Goal: Transaction & Acquisition: Purchase product/service

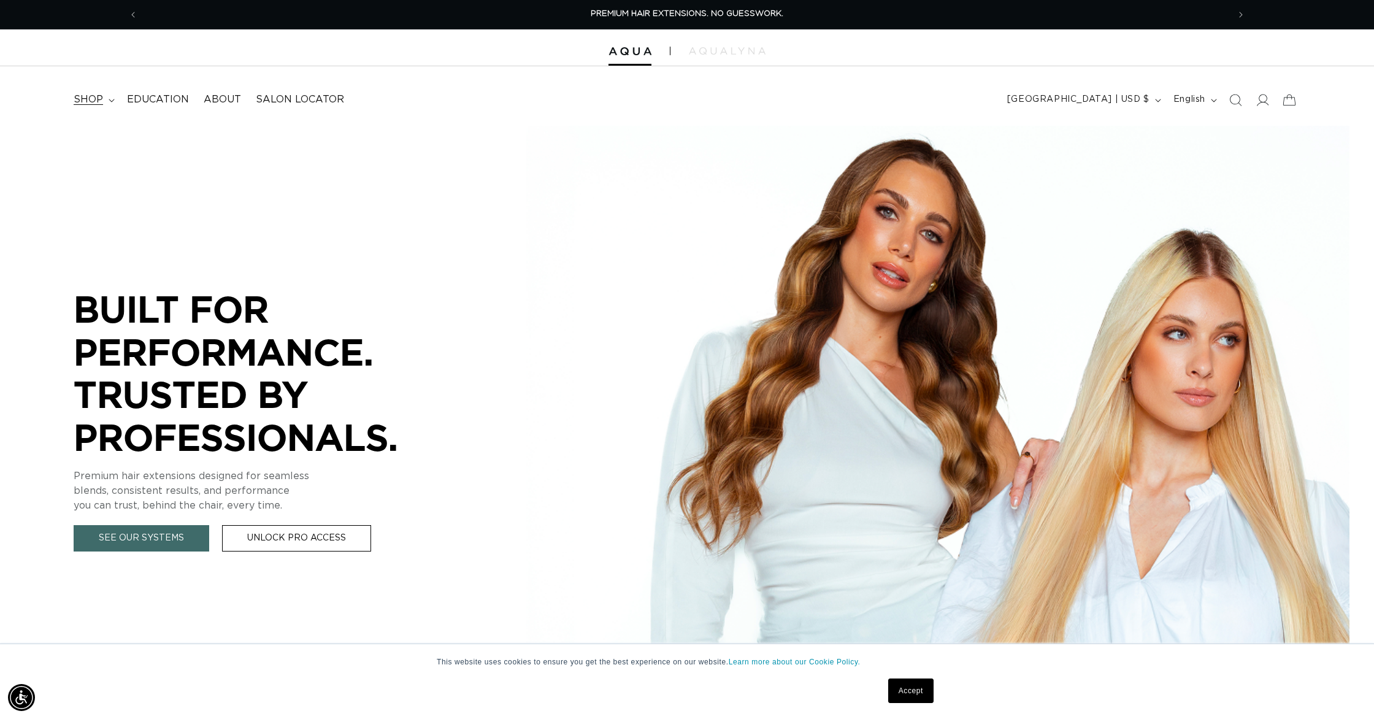
click at [90, 102] on span "shop" at bounding box center [88, 99] width 29 height 13
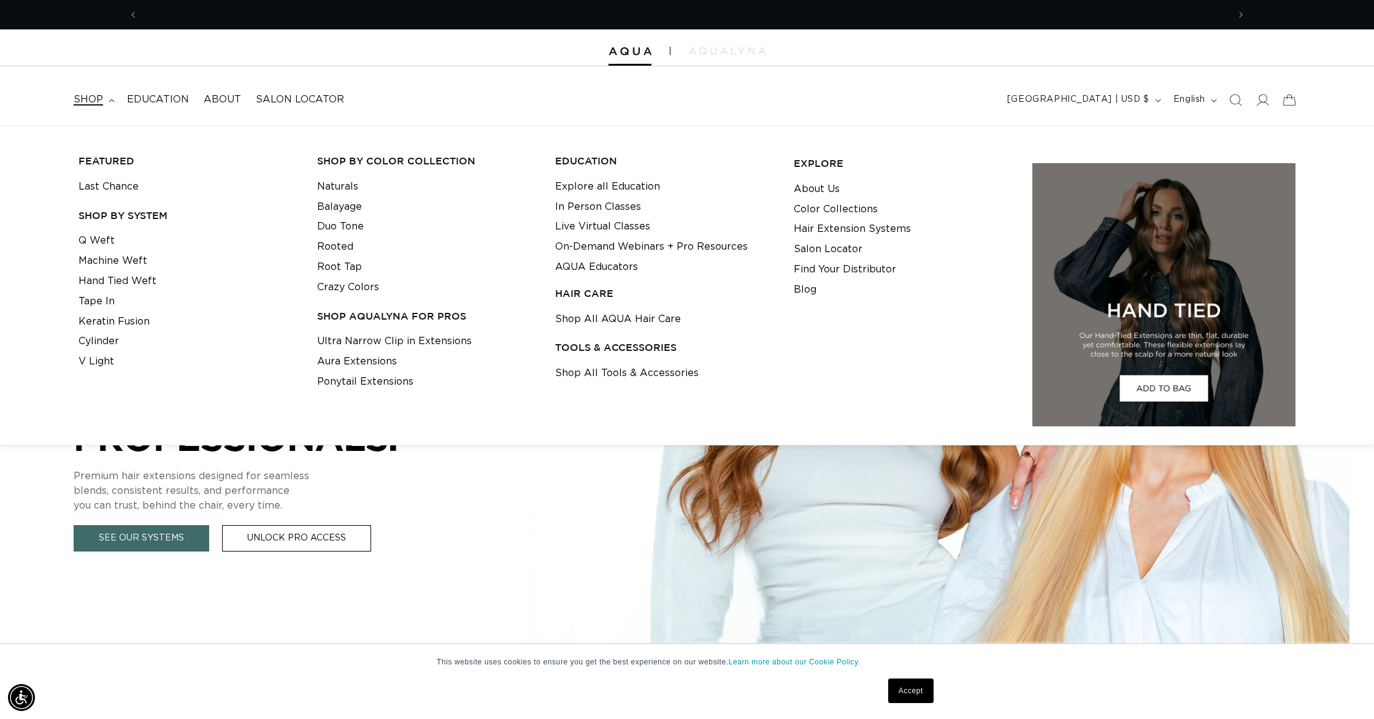
scroll to position [0, 1091]
click at [108, 210] on h3 "SHOP BY SYSTEM" at bounding box center [189, 215] width 220 height 13
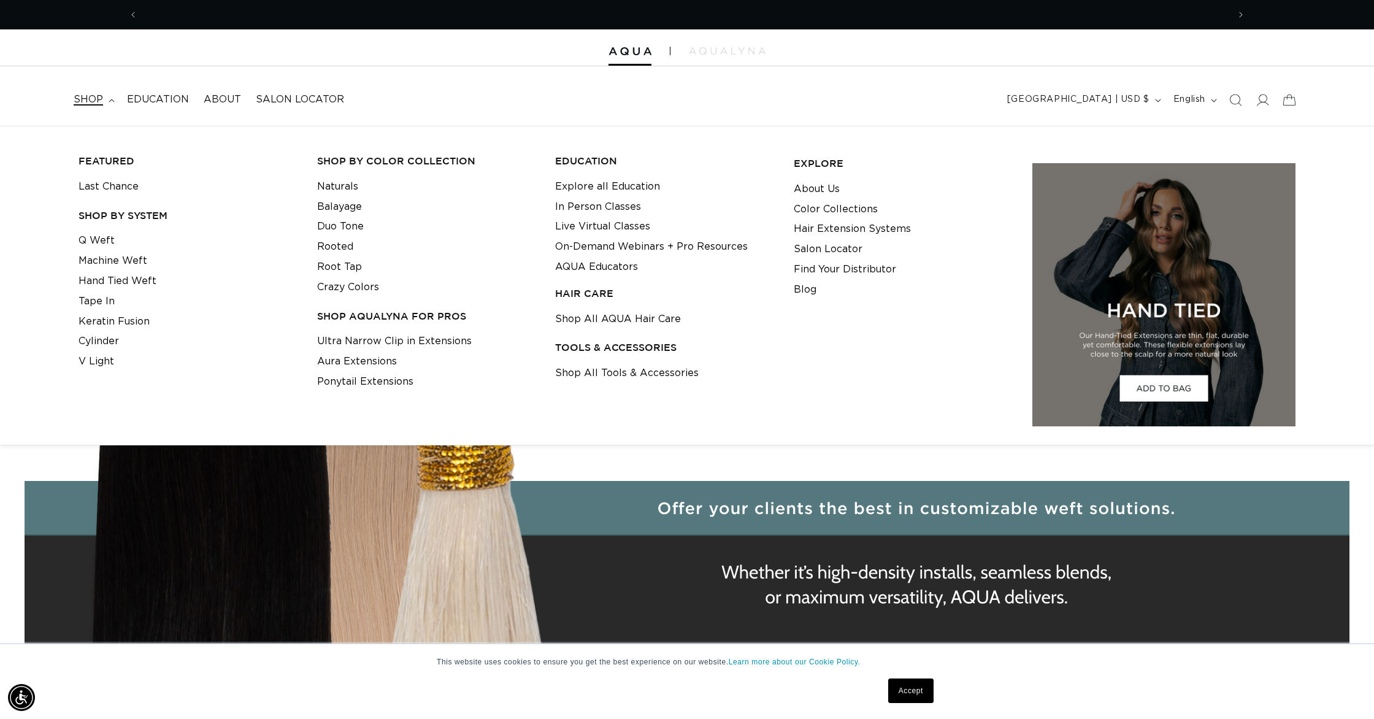
scroll to position [0, 0]
click at [110, 151] on div "FEATURED Last Chance SHOP BY SYSTEM Q Weft Machine Weft Hand Tied Weft Tape In" at bounding box center [188, 276] width 229 height 263
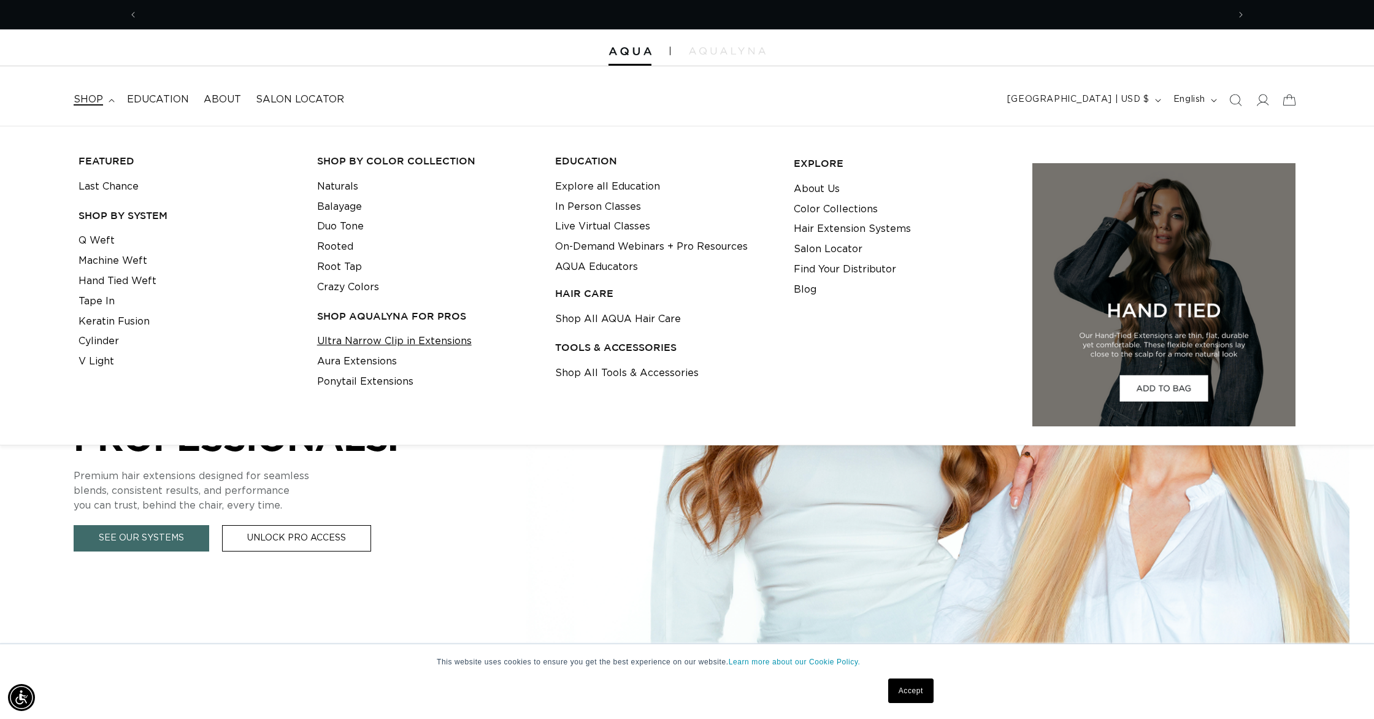
scroll to position [0, 2181]
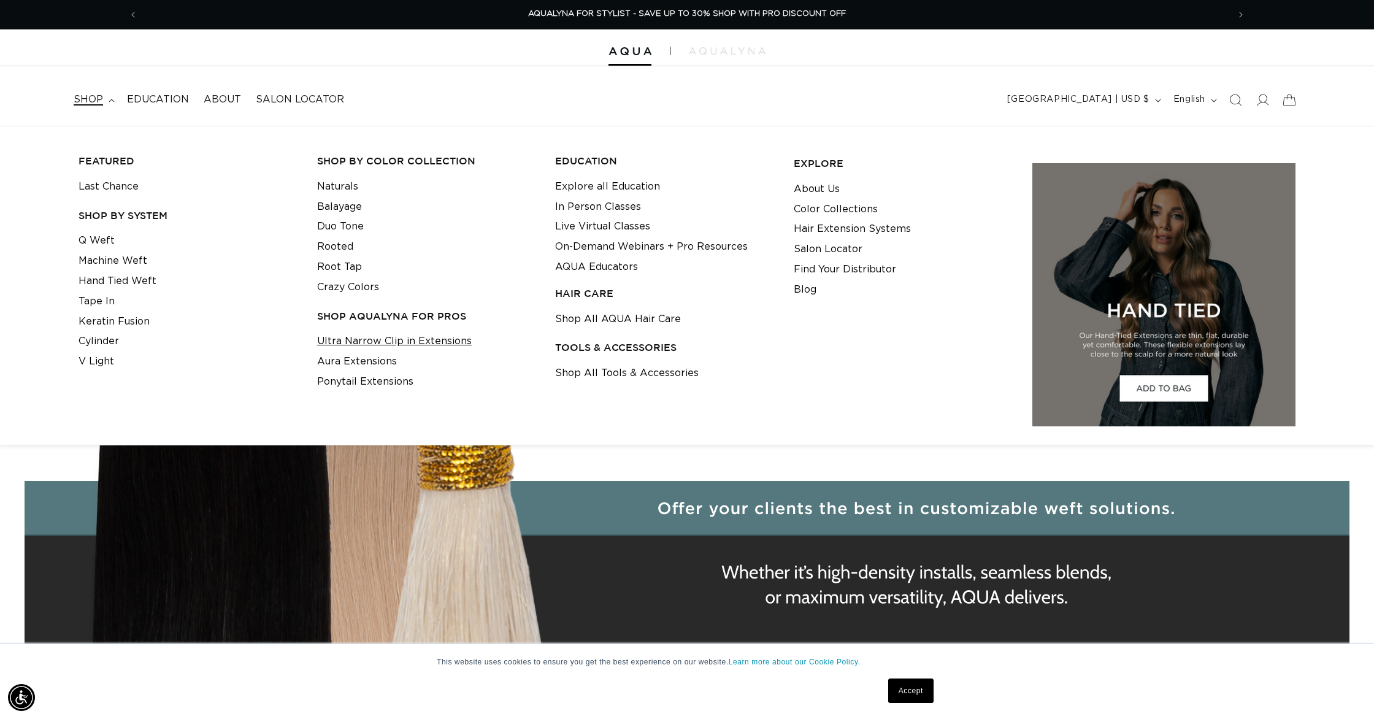
click at [342, 343] on link "Ultra Narrow Clip in Extensions" at bounding box center [394, 341] width 155 height 20
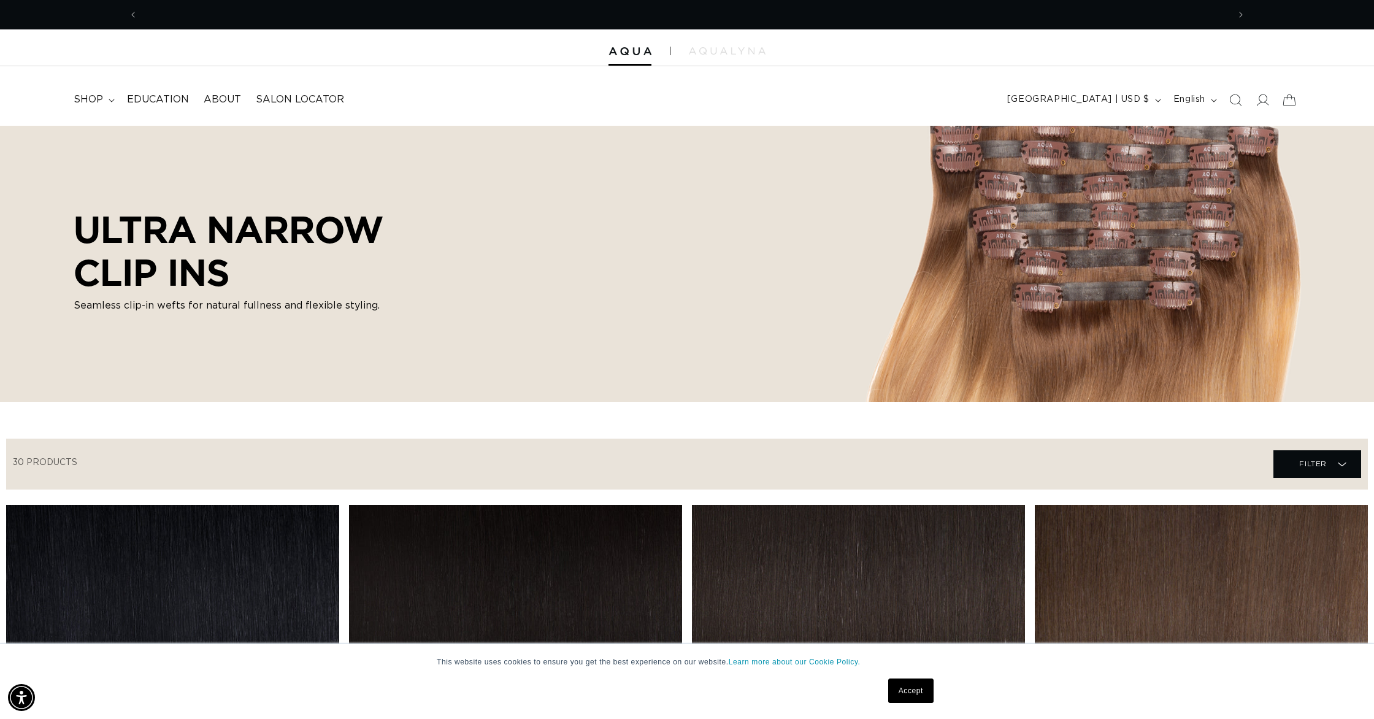
scroll to position [0, 1091]
